Goal: Find specific page/section: Find specific page/section

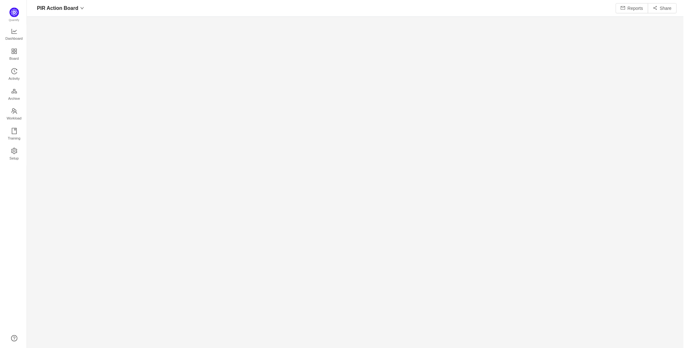
scroll to position [348, 660]
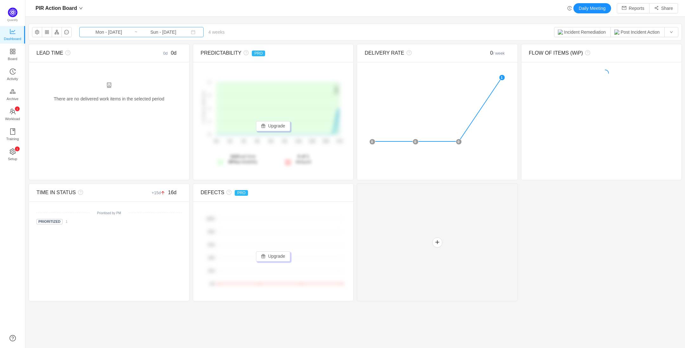
click at [153, 34] on input "Sun - [DATE]" at bounding box center [163, 32] width 51 height 7
click at [342, 25] on div "PIR Action Board Mon - [DATE] ~ Sun - [DATE] 4 weeks 0 items Incident Remediati…" at bounding box center [355, 32] width 653 height 17
click at [634, 31] on button "Post Incident Action" at bounding box center [638, 32] width 54 height 10
click at [675, 31] on button "button" at bounding box center [672, 32] width 14 height 10
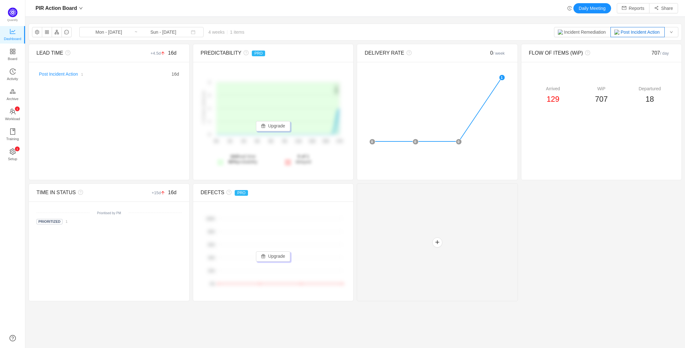
click at [474, 34] on div "PIR Action Board Mon - [DATE] ~ Sun - [DATE] 4 weeks 1 items Incident Remediati…" at bounding box center [355, 32] width 653 height 17
click at [35, 33] on button "button" at bounding box center [37, 32] width 10 height 10
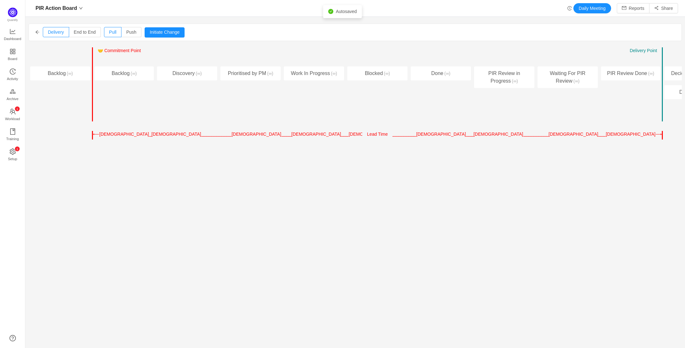
click at [36, 32] on icon "icon: arrow-left" at bounding box center [38, 31] width 4 height 3
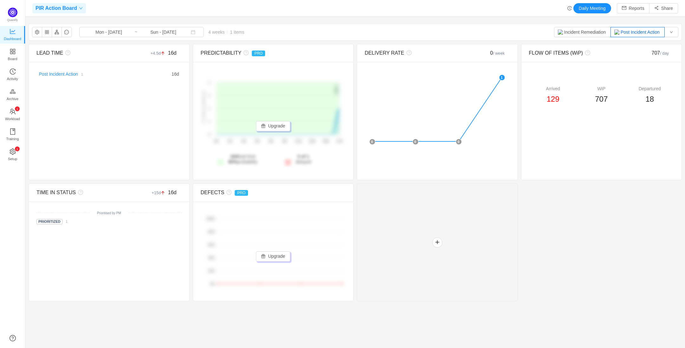
click at [71, 8] on span "PIR Action Board" at bounding box center [57, 8] width 42 height 10
click at [183, 9] on div "PIR Action Board Daily Meeting Reports Share" at bounding box center [355, 8] width 646 height 10
